Goal: Find specific page/section: Find specific page/section

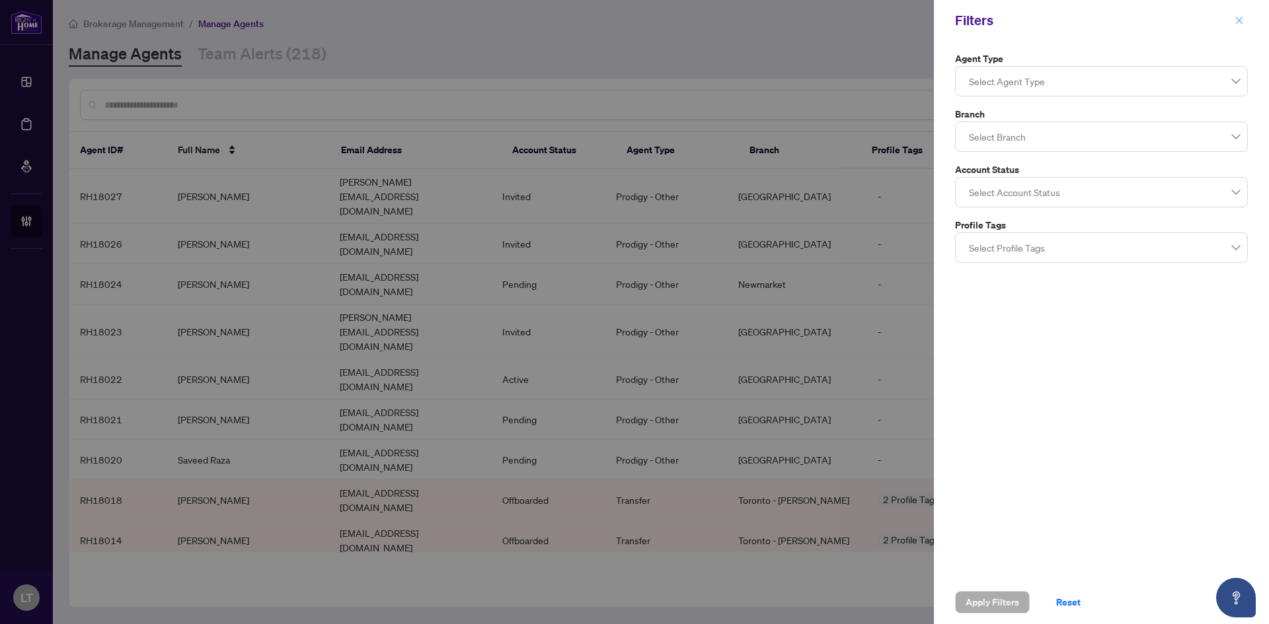
click at [1239, 18] on icon "close" at bounding box center [1238, 20] width 9 height 9
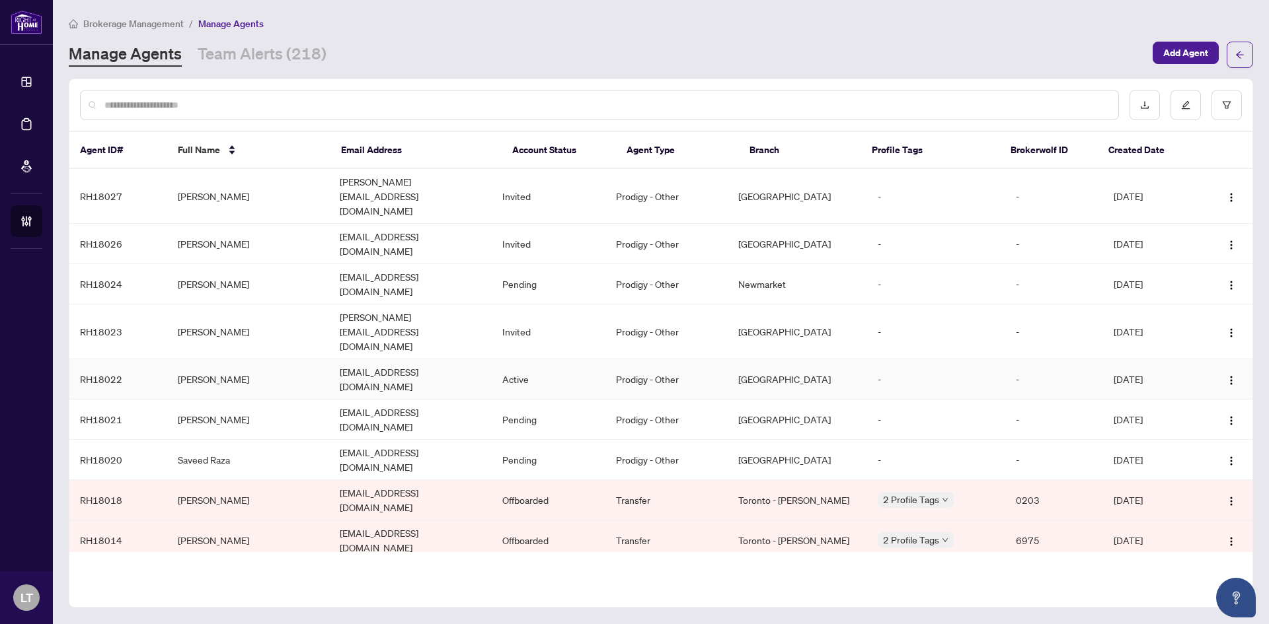
click at [192, 359] on td "[PERSON_NAME]" at bounding box center [248, 379] width 163 height 40
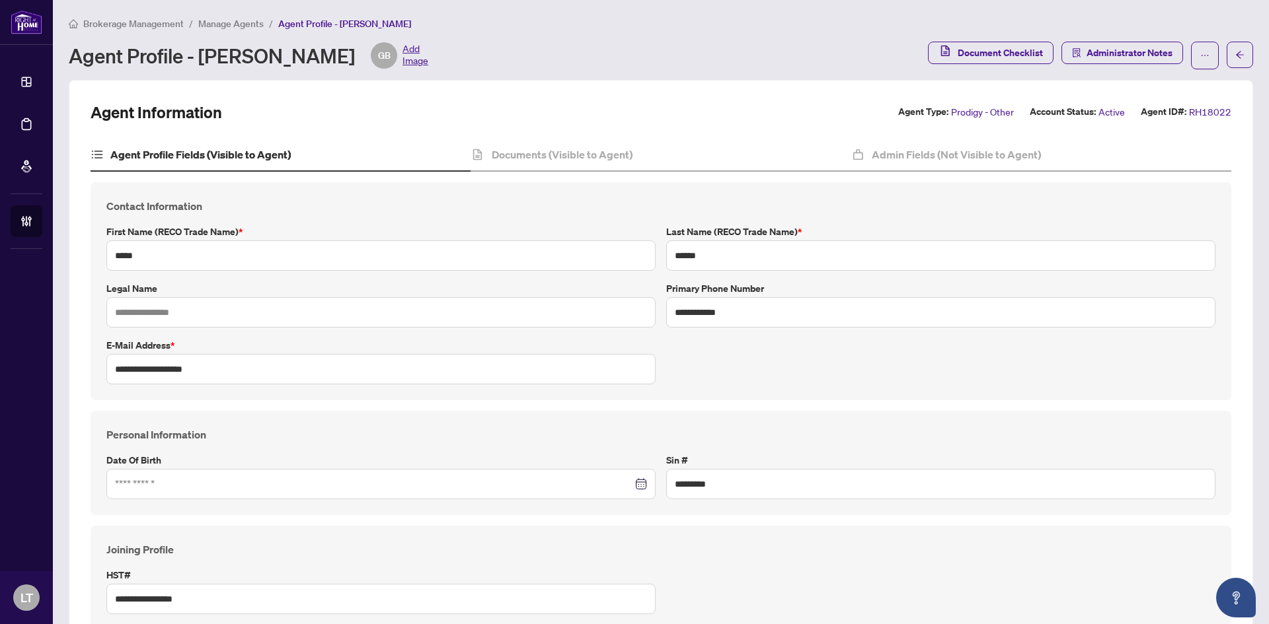
click at [202, 155] on h4 "Agent Profile Fields (Visible to Agent)" at bounding box center [200, 155] width 180 height 16
click at [562, 156] on h4 "Documents (Visible to Agent)" at bounding box center [562, 155] width 141 height 16
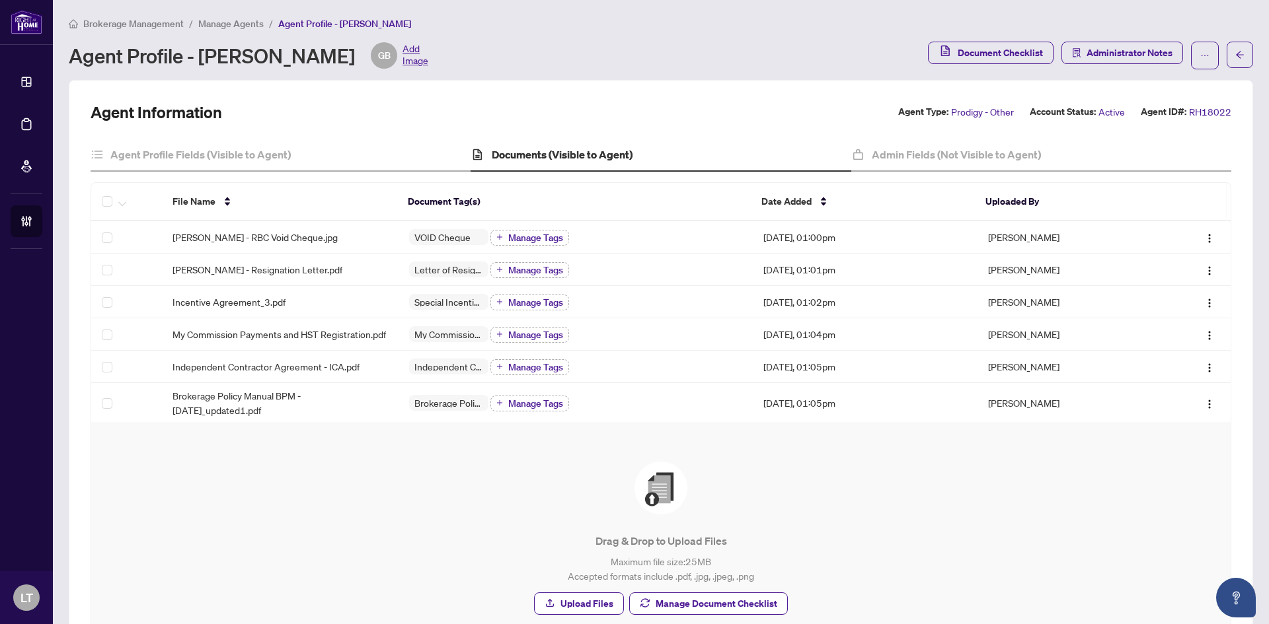
click at [225, 66] on div "Agent Profile - [PERSON_NAME] GB Add Image" at bounding box center [248, 55] width 359 height 26
click at [242, 23] on span "Manage Agents" at bounding box center [230, 24] width 65 height 12
